Goal: Transaction & Acquisition: Purchase product/service

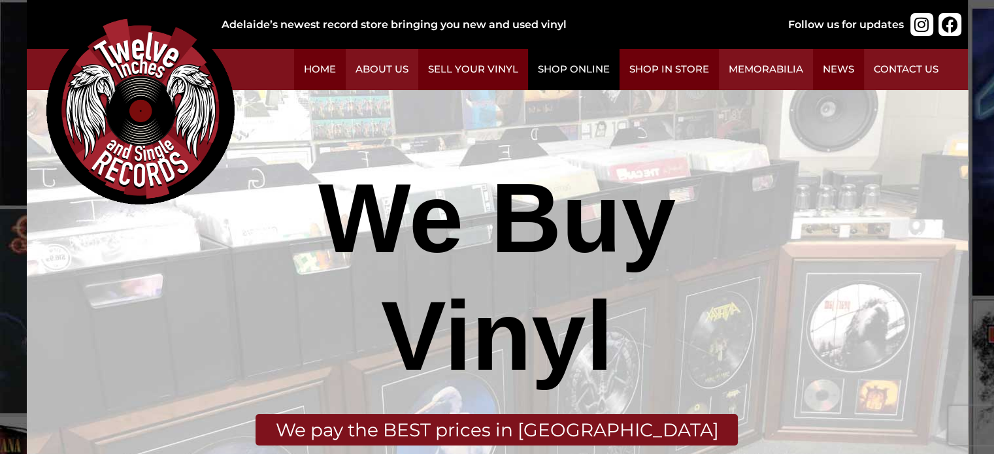
click at [563, 73] on link "Shop Online" at bounding box center [573, 69] width 91 height 41
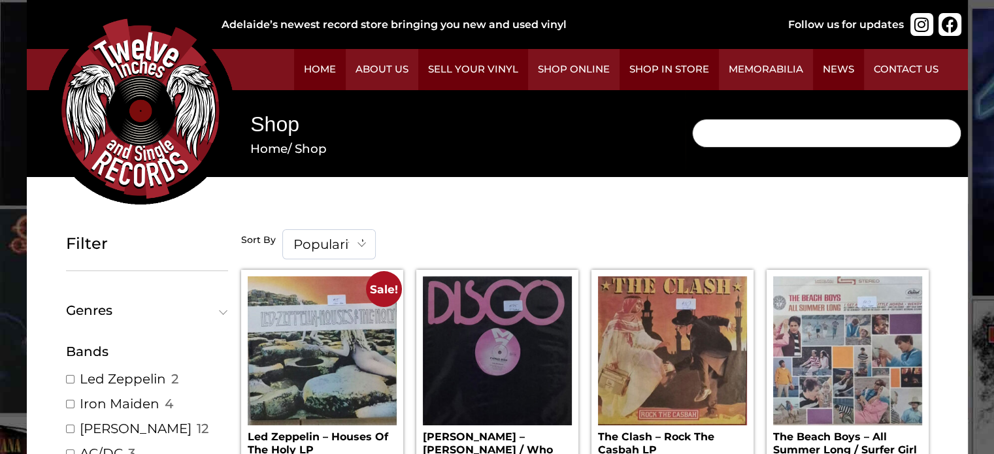
click at [777, 139] on input "Search" at bounding box center [826, 133] width 269 height 29
type input "the dead kennedys"
